Goal: Navigation & Orientation: Find specific page/section

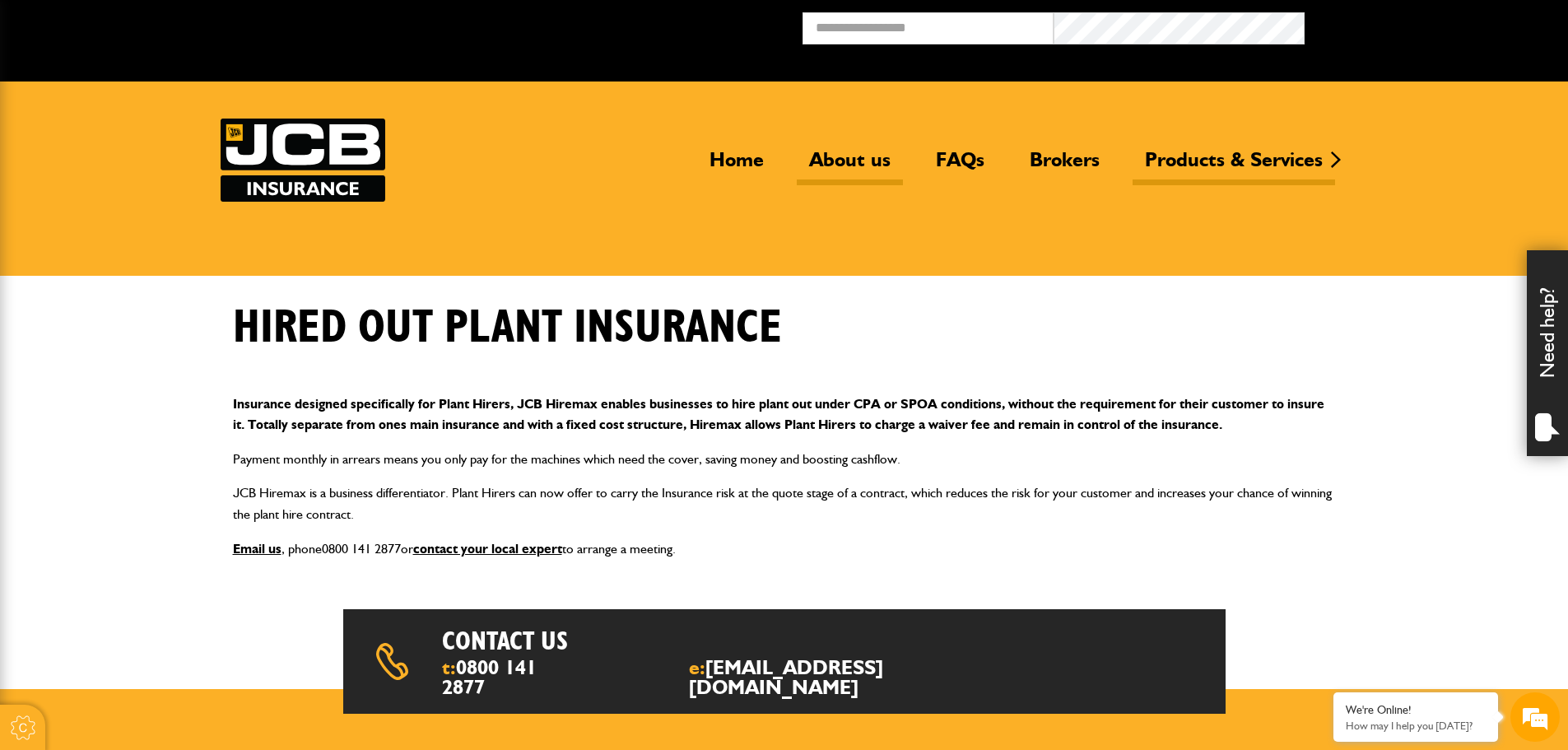
click at [825, 158] on link "About us" at bounding box center [850, 166] width 106 height 38
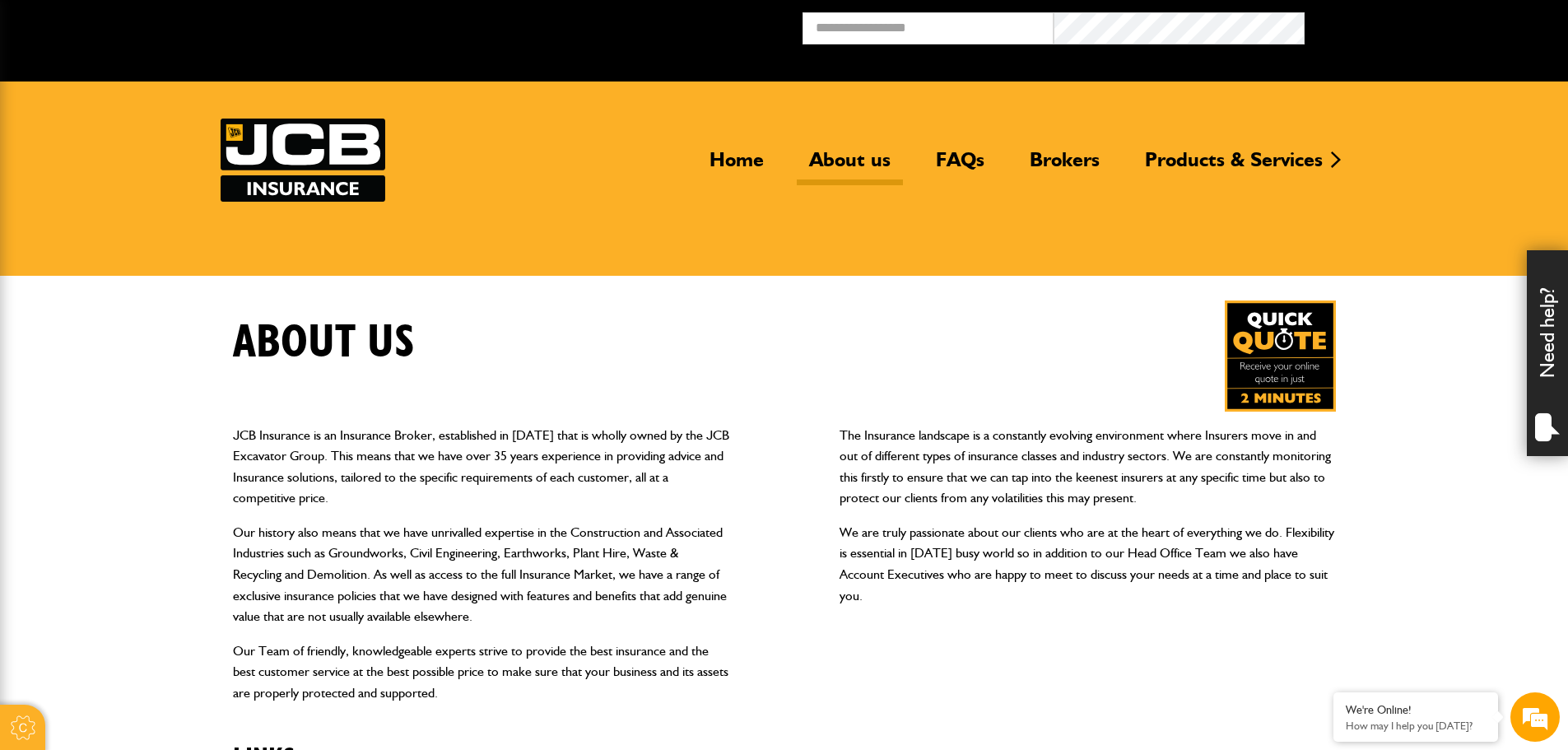
scroll to position [659, 0]
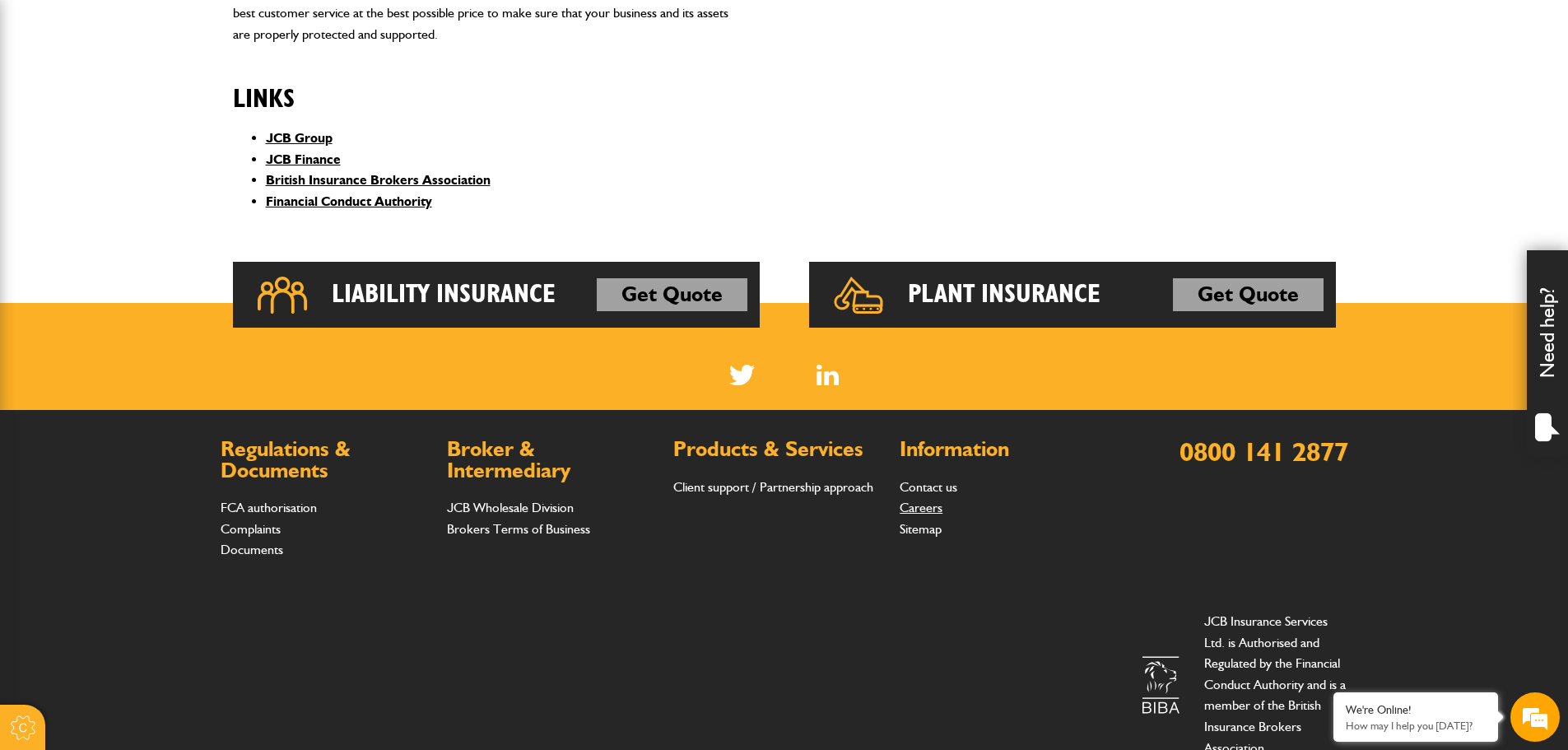
click at [917, 512] on link "Careers" at bounding box center [921, 507] width 42 height 16
